Goal: Information Seeking & Learning: Learn about a topic

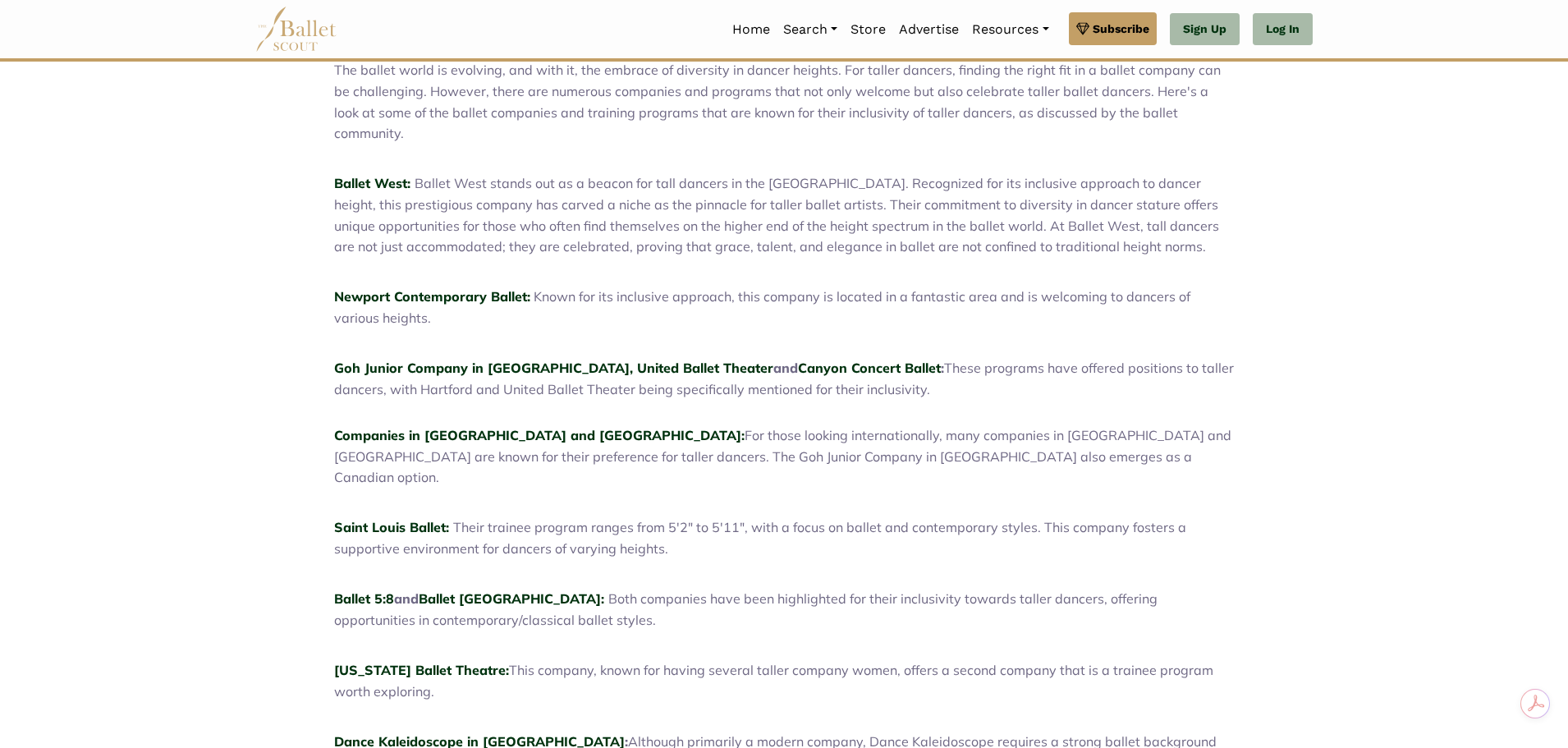
scroll to position [609, 0]
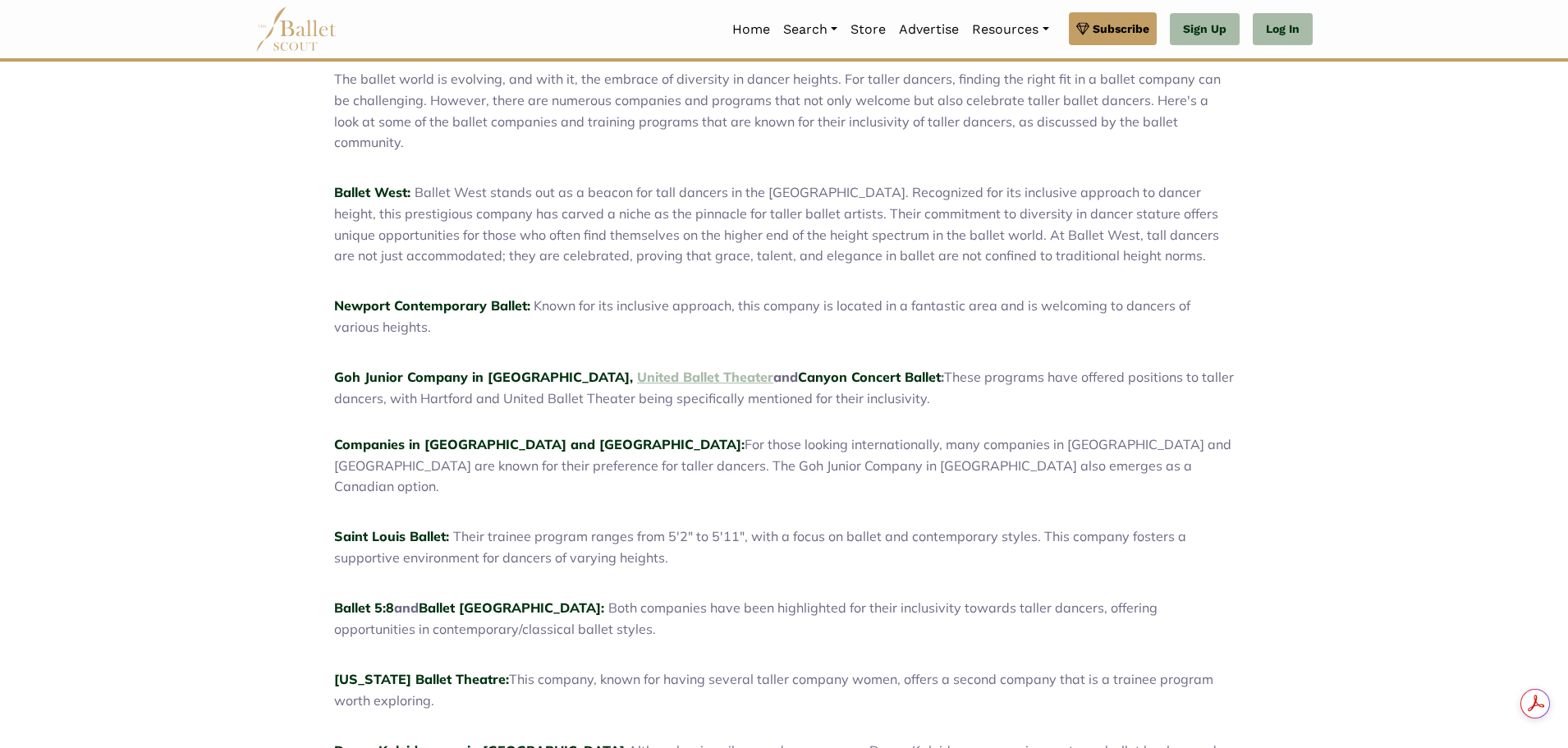
click at [637, 368] on link "United Ballet Theater" at bounding box center [705, 376] width 137 height 16
click at [798, 368] on link "Canyon Concert Ballet" at bounding box center [868, 376] width 142 height 16
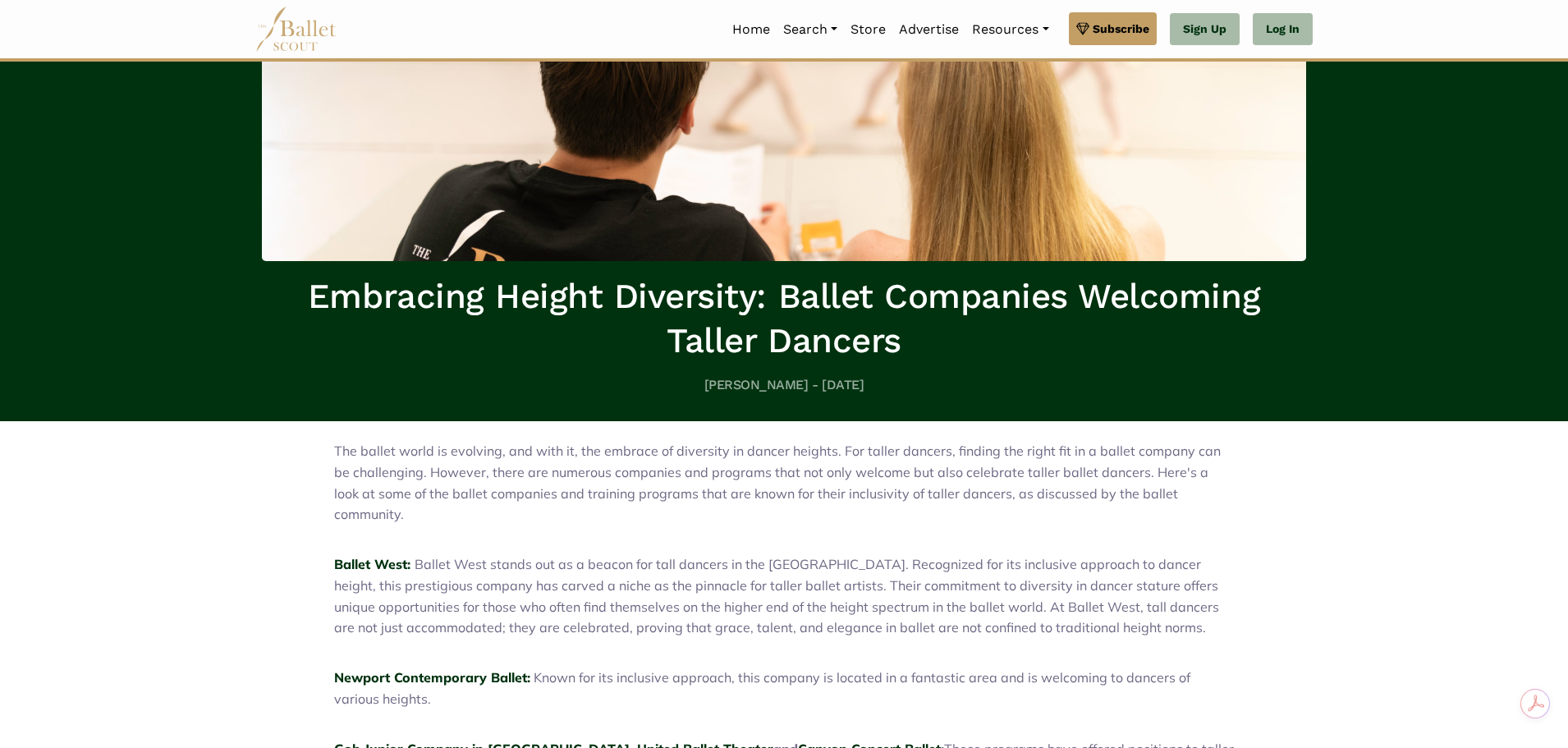
scroll to position [253, 0]
